Goal: Transaction & Acquisition: Purchase product/service

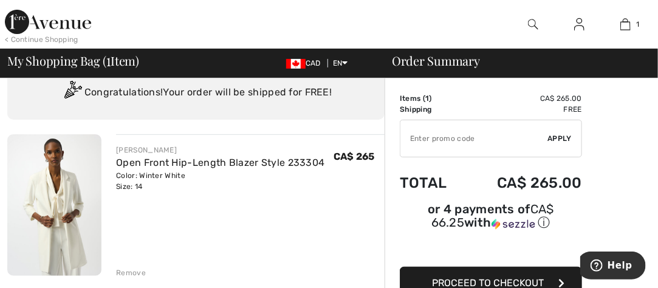
scroll to position [61, 0]
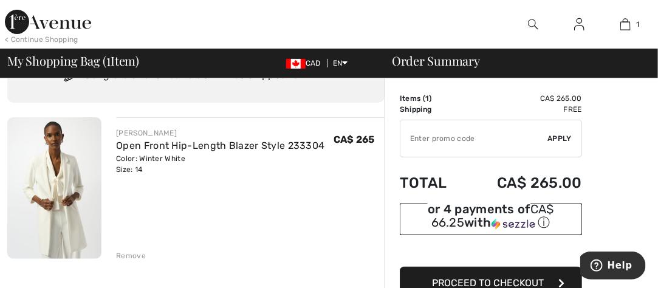
click at [498, 224] on img at bounding box center [514, 224] width 44 height 11
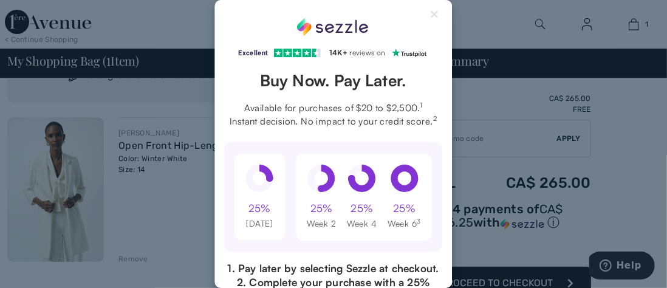
click at [563, 270] on div "Excellent 4.3 out of 5 star rating on Trustpilot 1" at bounding box center [333, 144] width 667 height 288
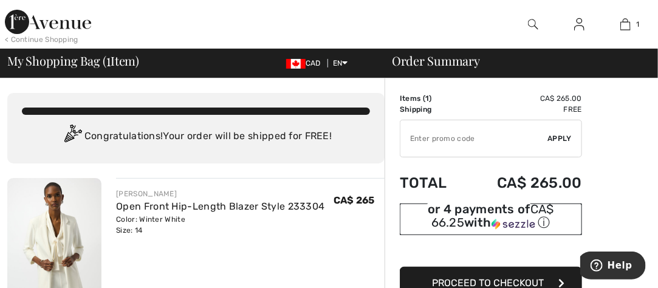
click at [504, 219] on img at bounding box center [514, 224] width 44 height 11
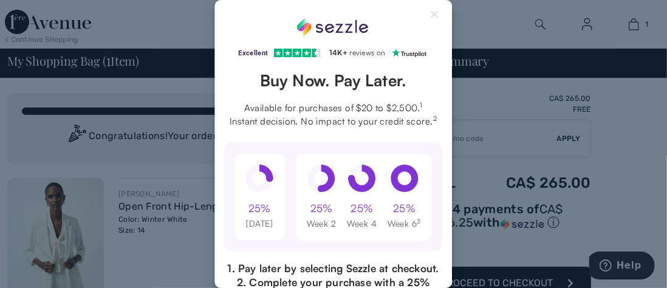
click at [572, 277] on div "Excellent 4.3 out of 5 star rating on Trustpilot 1" at bounding box center [333, 144] width 667 height 288
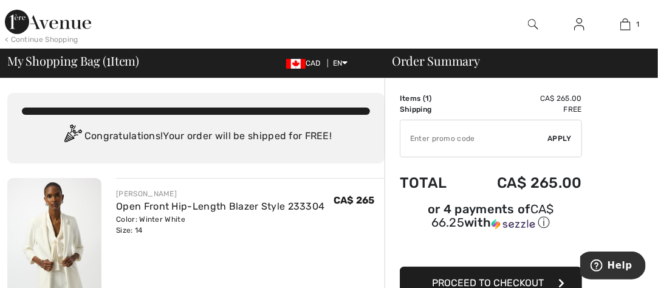
click at [572, 277] on button "Proceed to Checkout" at bounding box center [491, 283] width 182 height 33
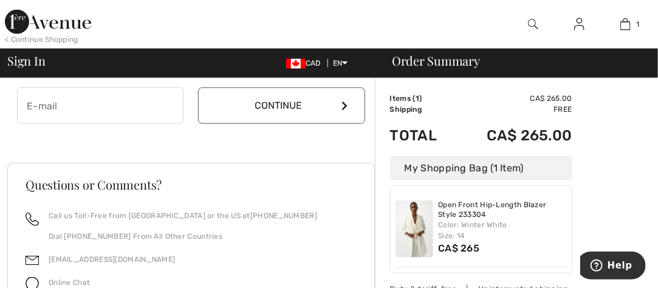
scroll to position [425, 0]
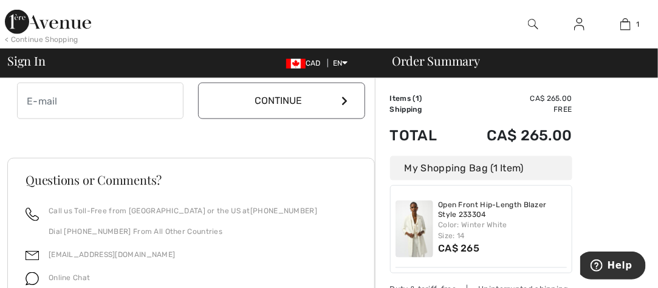
type input "kippergal@shaw.ca"
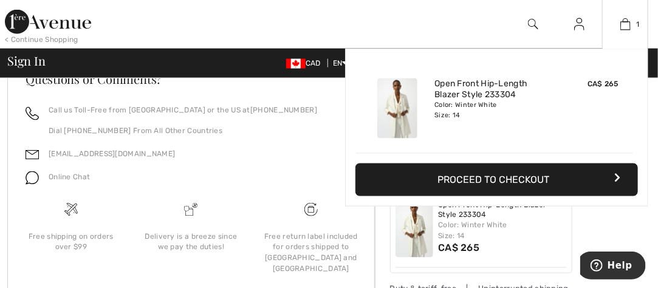
scroll to position [560, 0]
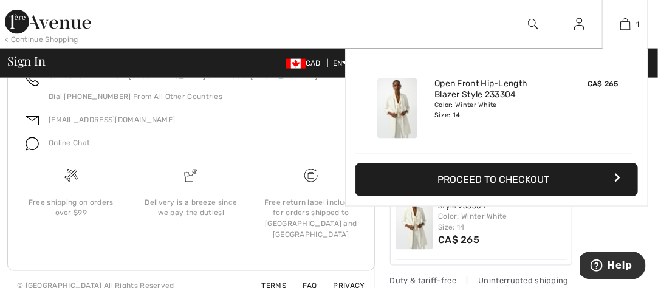
click at [458, 180] on button "Proceed to Checkout" at bounding box center [497, 179] width 283 height 33
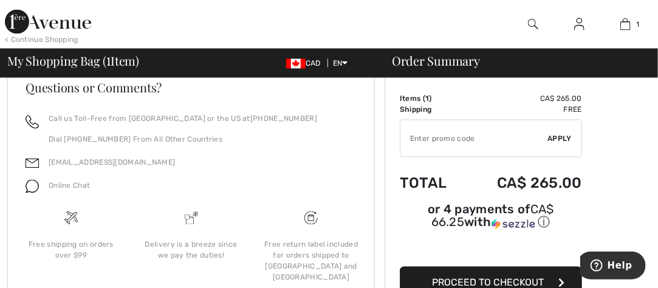
scroll to position [528, 0]
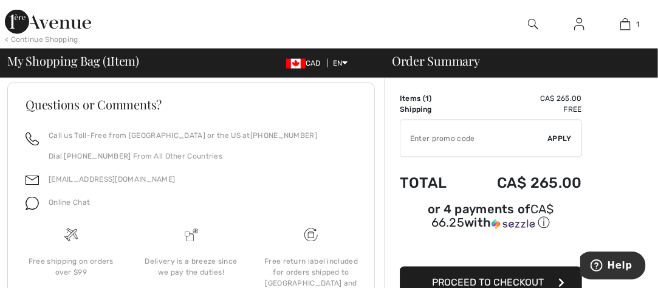
click at [542, 278] on span "Proceed to Checkout" at bounding box center [488, 283] width 112 height 12
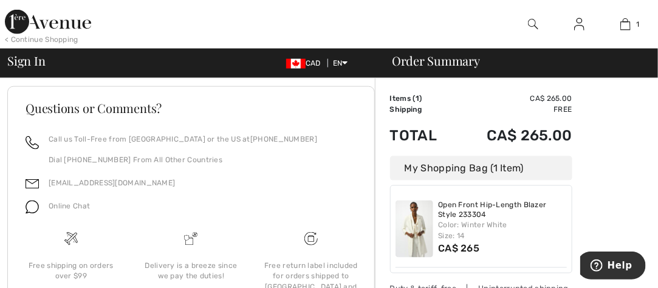
scroll to position [439, 0]
